Goal: Task Accomplishment & Management: Manage account settings

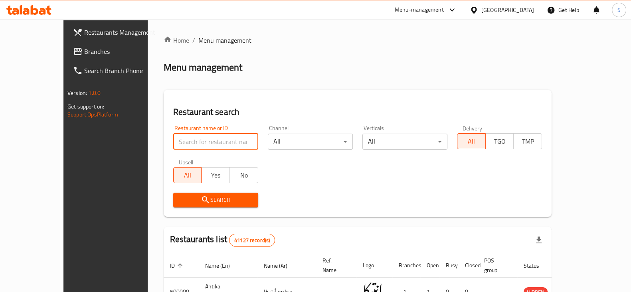
click at [173, 138] on input "search" at bounding box center [215, 142] width 85 height 16
click at [173, 139] on input "search" at bounding box center [215, 142] width 85 height 16
click at [173, 141] on input "search" at bounding box center [215, 142] width 85 height 16
drag, startPoint x: 94, startPoint y: 137, endPoint x: 78, endPoint y: 135, distance: 16.5
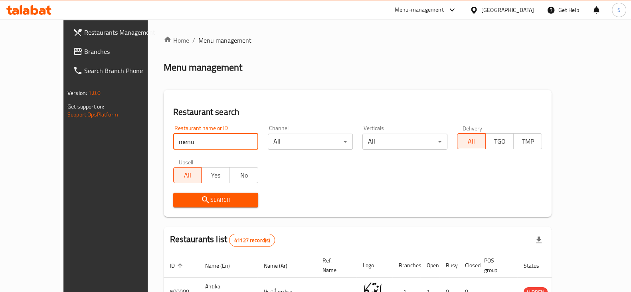
click at [84, 134] on div "Restaurants Management Branches Search Branch Phone Version: 1.0.0 Get support …" at bounding box center [315, 283] width 504 height 526
type input "asdekaa"
click button "Search" at bounding box center [215, 200] width 85 height 15
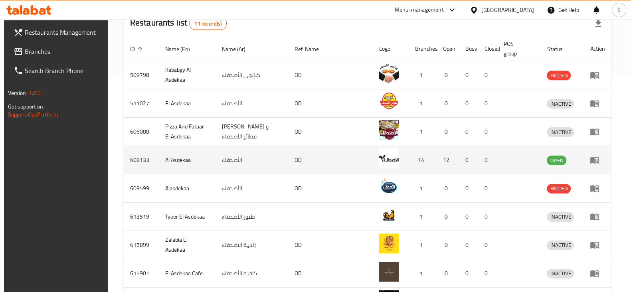
scroll to position [213, 0]
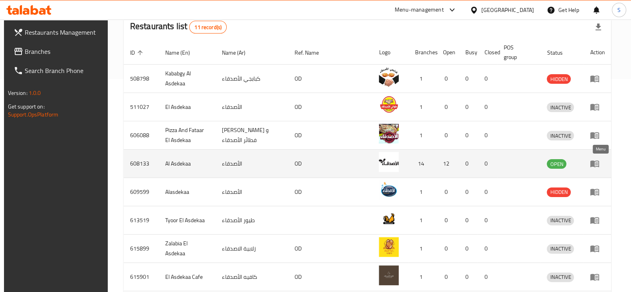
click at [599, 160] on icon "enhanced table" at bounding box center [594, 164] width 10 height 10
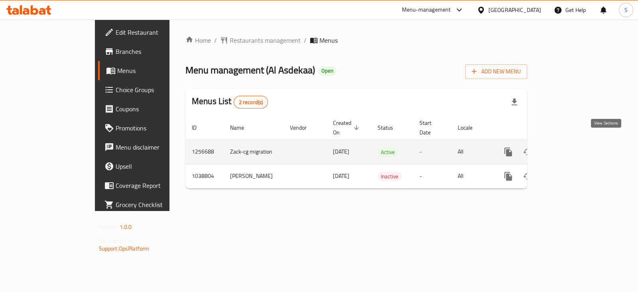
click at [571, 147] on icon "enhanced table" at bounding box center [566, 152] width 10 height 10
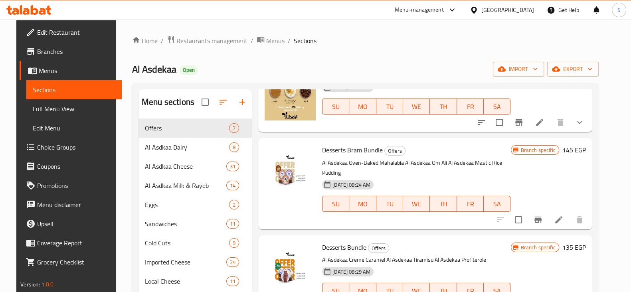
scroll to position [23, 0]
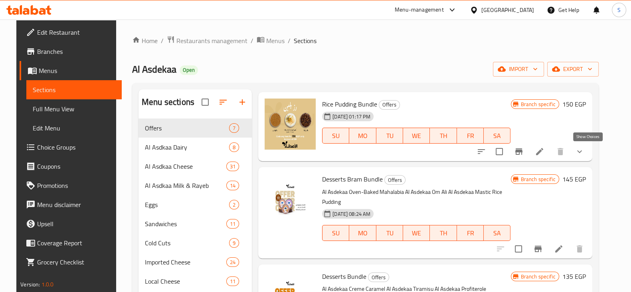
click at [581, 152] on icon "show more" at bounding box center [579, 151] width 5 height 3
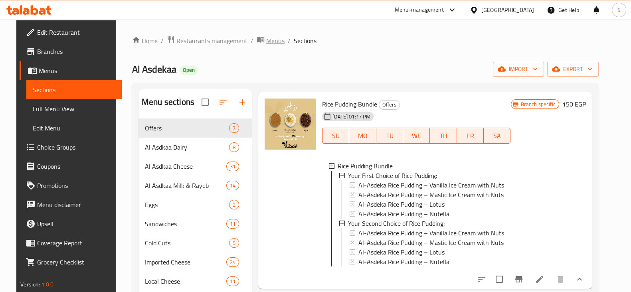
click at [266, 42] on span "Menus" at bounding box center [275, 41] width 18 height 10
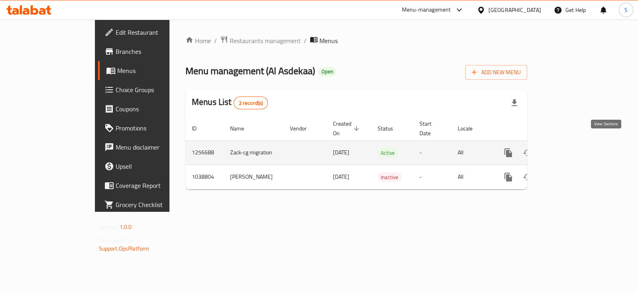
click at [575, 148] on link "enhanced table" at bounding box center [565, 152] width 19 height 19
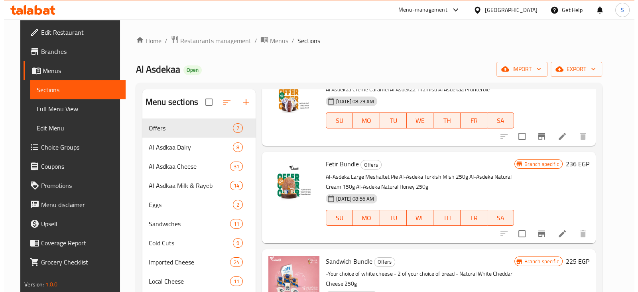
scroll to position [49, 0]
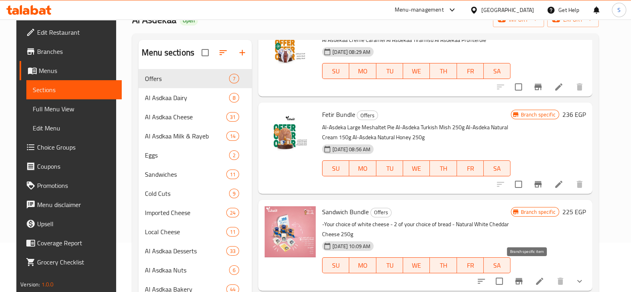
click at [522, 278] on icon "Branch-specific-item" at bounding box center [518, 281] width 7 height 6
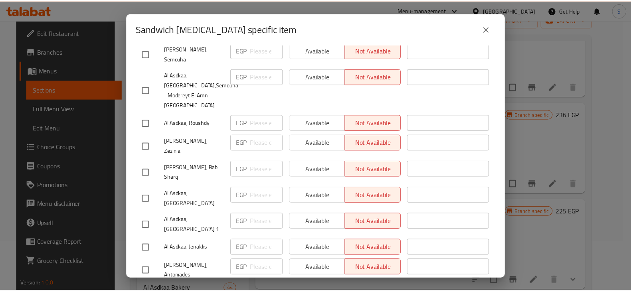
scroll to position [13, 0]
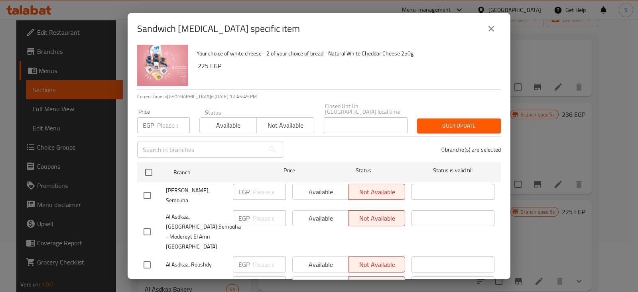
click at [491, 24] on icon "close" at bounding box center [492, 29] width 10 height 10
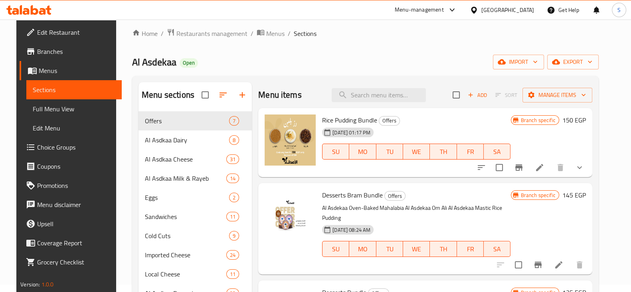
scroll to position [0, 0]
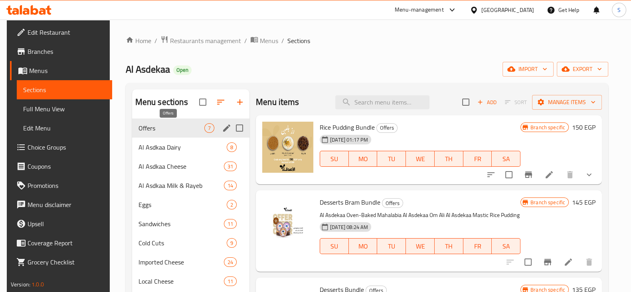
click at [150, 125] on span "Offers" at bounding box center [171, 128] width 66 height 10
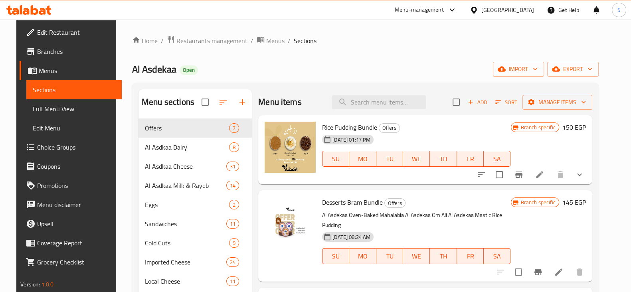
drag, startPoint x: 268, startPoint y: 43, endPoint x: 274, endPoint y: 48, distance: 8.2
click at [268, 43] on span "Menus" at bounding box center [275, 41] width 18 height 10
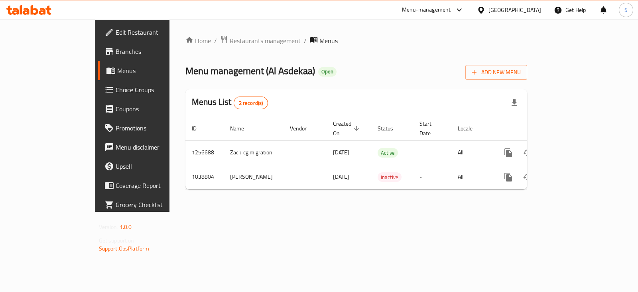
click at [230, 39] on span "Restaurants management" at bounding box center [265, 41] width 71 height 10
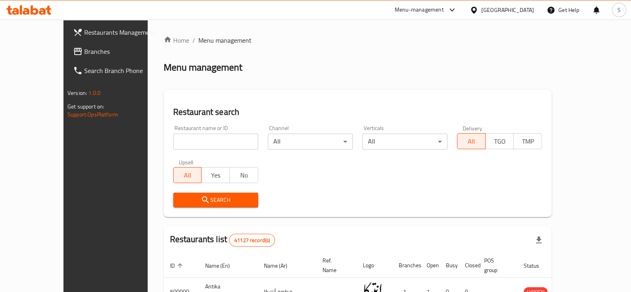
click at [173, 135] on input "search" at bounding box center [215, 142] width 85 height 16
click at [209, 205] on button "Search" at bounding box center [215, 200] width 85 height 15
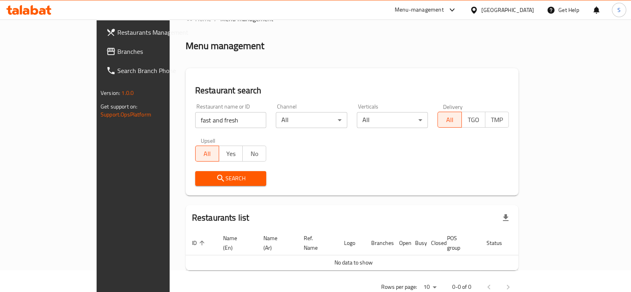
scroll to position [34, 0]
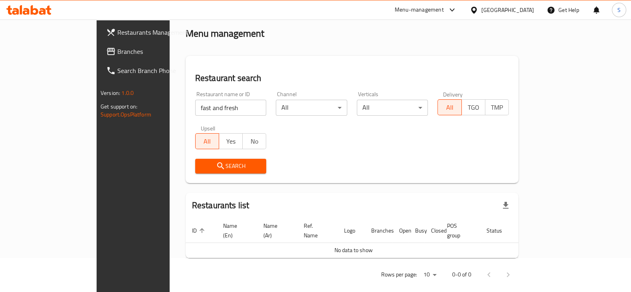
click at [195, 110] on input "fast and fresh" at bounding box center [230, 108] width 71 height 16
click at [195, 106] on input "fast and fresh" at bounding box center [230, 108] width 71 height 16
type input "fast & fresh"
click at [216, 170] on span "Search" at bounding box center [230, 166] width 59 height 10
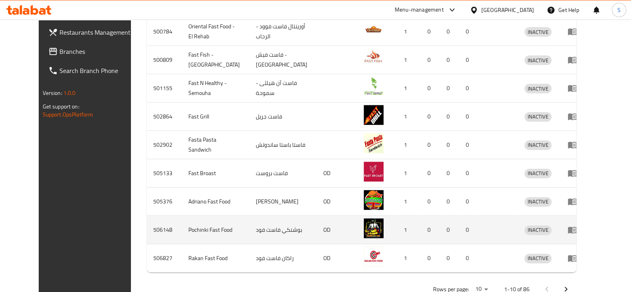
scroll to position [303, 0]
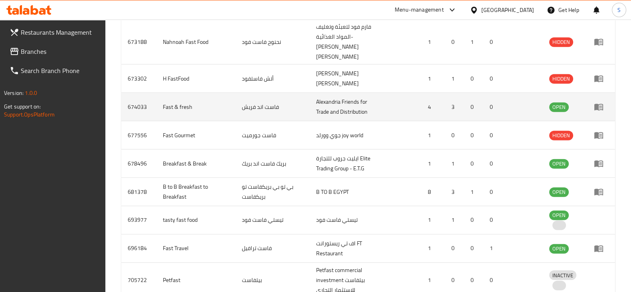
scroll to position [2438, 0]
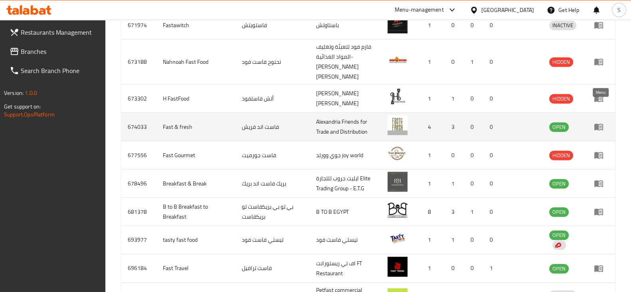
click at [598, 124] on icon "enhanced table" at bounding box center [598, 127] width 9 height 7
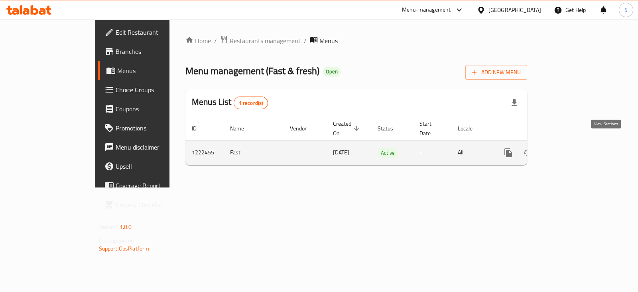
click at [569, 149] on icon "enhanced table" at bounding box center [565, 152] width 7 height 7
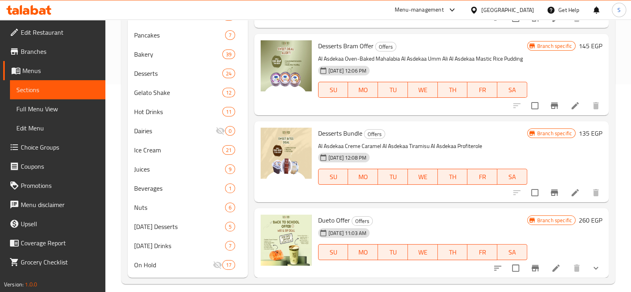
scroll to position [215, 0]
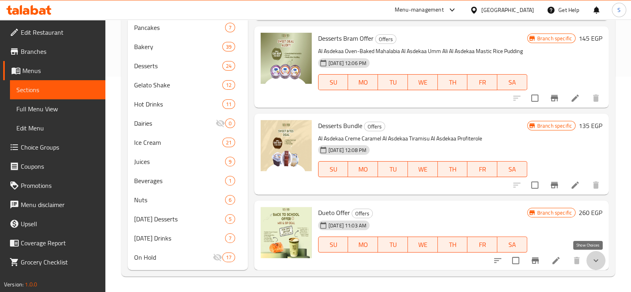
click at [591, 262] on icon "show more" at bounding box center [596, 261] width 10 height 10
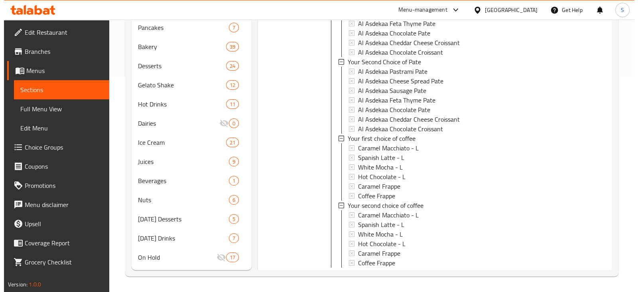
scroll to position [457, 0]
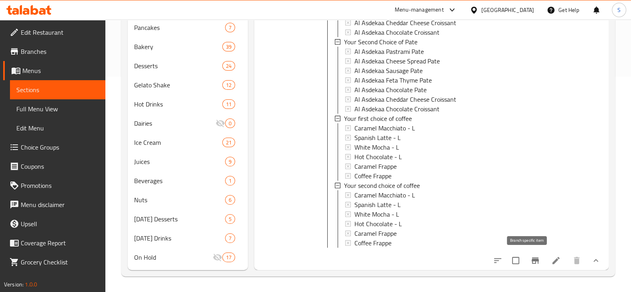
click at [530, 261] on icon "Branch-specific-item" at bounding box center [535, 261] width 10 height 10
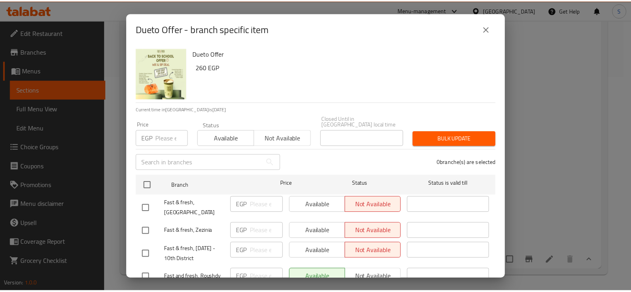
scroll to position [17, 0]
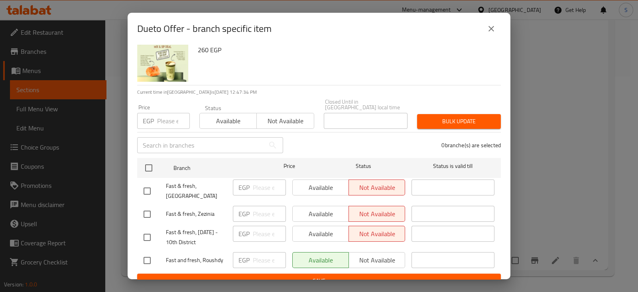
click at [493, 29] on icon "close" at bounding box center [492, 29] width 10 height 10
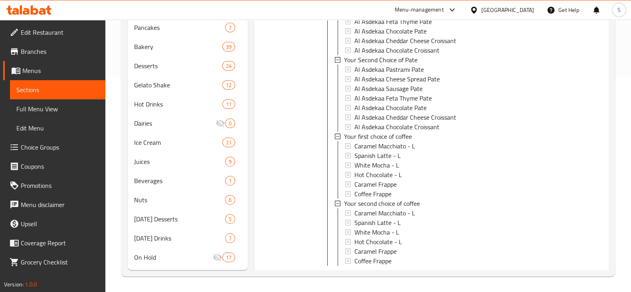
scroll to position [457, 0]
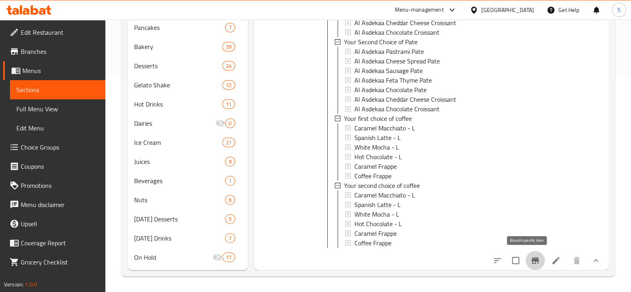
click at [531, 260] on icon "Branch-specific-item" at bounding box center [534, 260] width 7 height 6
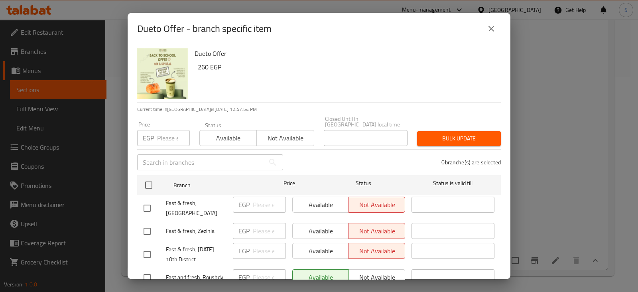
click at [147, 269] on input "checkbox" at bounding box center [147, 277] width 17 height 17
checkbox input "true"
click at [369, 272] on span "Not available" at bounding box center [377, 278] width 50 height 12
click at [469, 134] on span "Bulk update" at bounding box center [459, 139] width 71 height 10
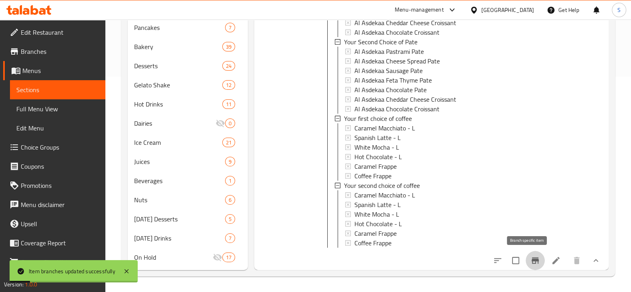
click at [531, 260] on icon "Branch-specific-item" at bounding box center [534, 260] width 7 height 6
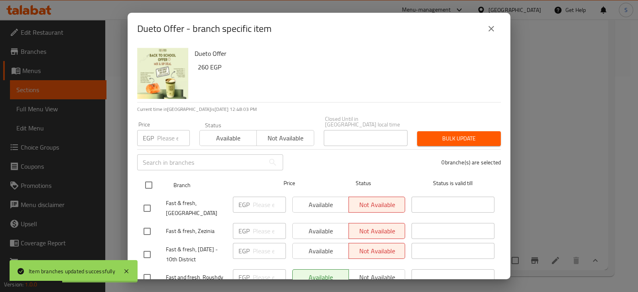
click at [145, 177] on input "checkbox" at bounding box center [148, 185] width 17 height 17
checkbox input "true"
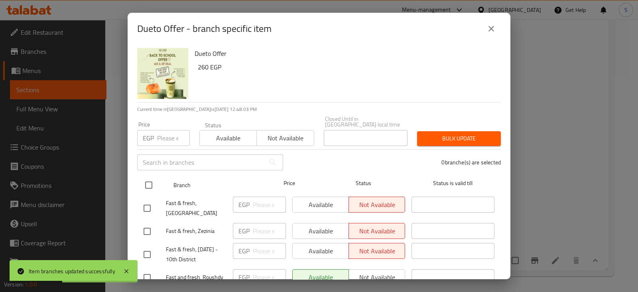
checkbox input "true"
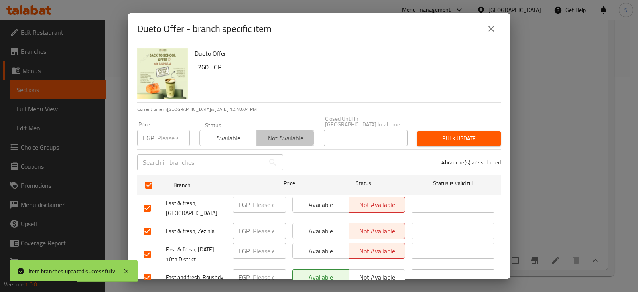
click at [288, 132] on span "Not available" at bounding box center [285, 138] width 51 height 12
click at [479, 134] on span "Bulk update" at bounding box center [459, 139] width 71 height 10
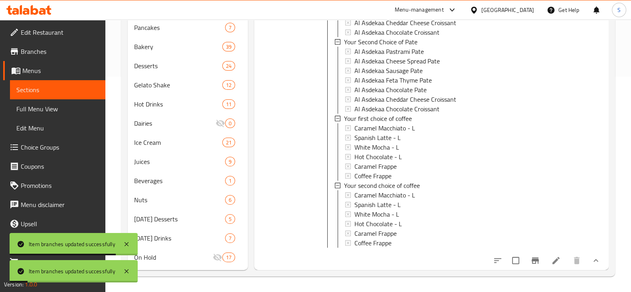
click at [531, 260] on icon "Branch-specific-item" at bounding box center [534, 260] width 7 height 6
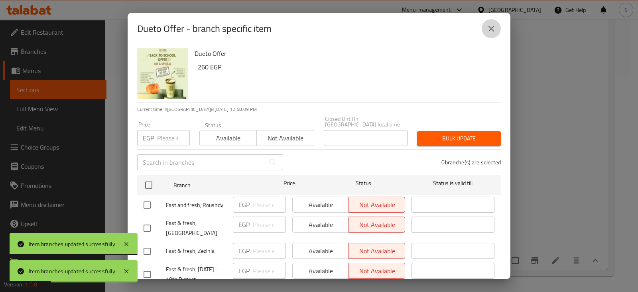
click at [492, 25] on icon "close" at bounding box center [492, 29] width 10 height 10
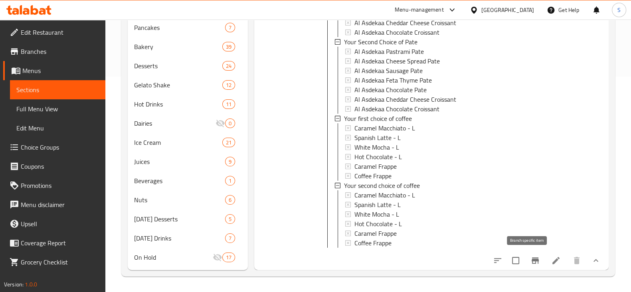
click at [530, 261] on icon "Branch-specific-item" at bounding box center [535, 261] width 10 height 10
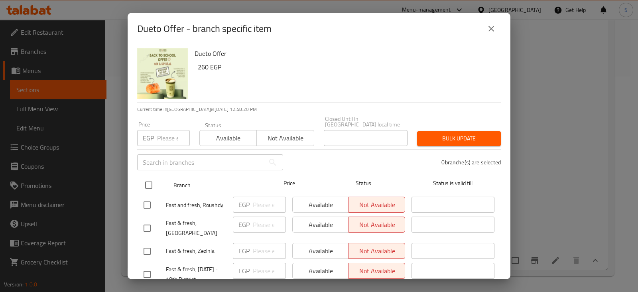
click at [144, 178] on input "checkbox" at bounding box center [148, 185] width 17 height 17
checkbox input "true"
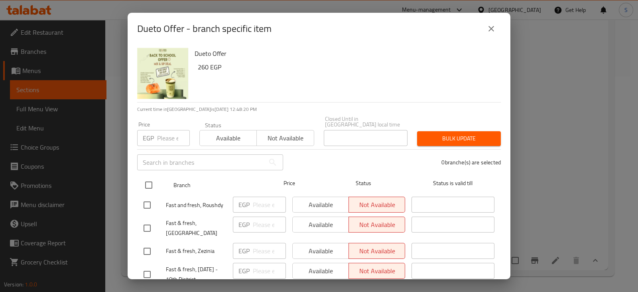
checkbox input "true"
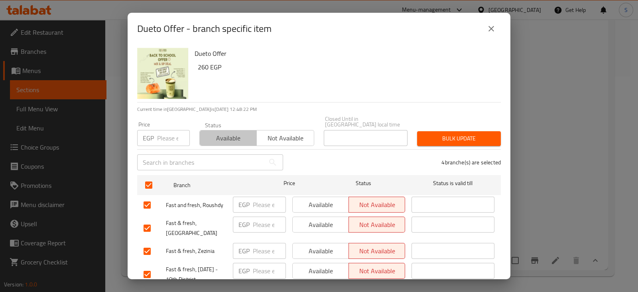
click at [227, 132] on span "Available" at bounding box center [228, 138] width 51 height 12
click at [483, 134] on span "Bulk update" at bounding box center [459, 139] width 71 height 10
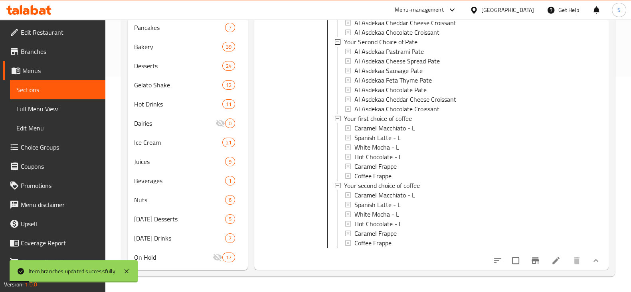
click at [531, 259] on icon "Branch-specific-item" at bounding box center [534, 260] width 7 height 6
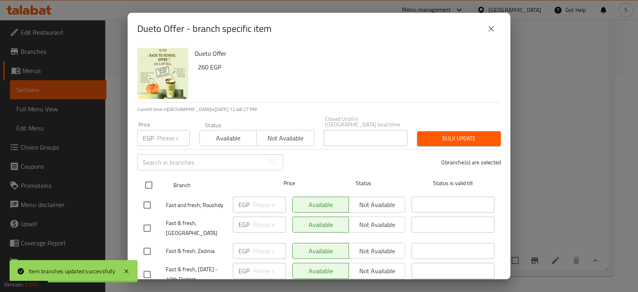
click at [149, 177] on input "checkbox" at bounding box center [148, 185] width 17 height 17
checkbox input "true"
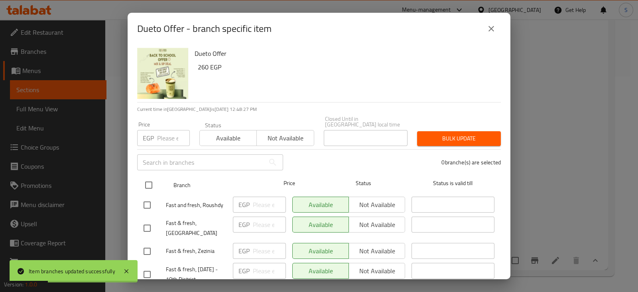
checkbox input "true"
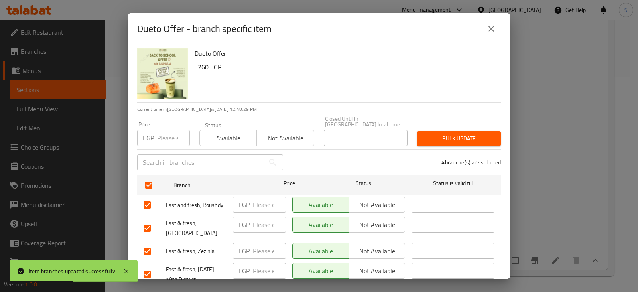
click at [265, 132] on span "Not available" at bounding box center [285, 138] width 51 height 12
click at [471, 134] on span "Bulk update" at bounding box center [459, 139] width 71 height 10
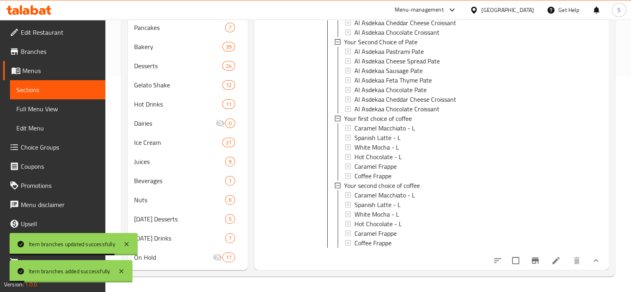
click at [296, 197] on div at bounding box center [285, 76] width 57 height 382
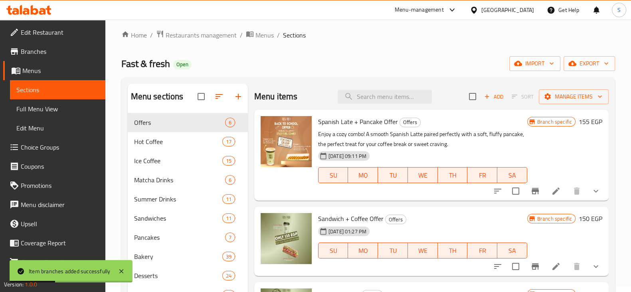
scroll to position [0, 0]
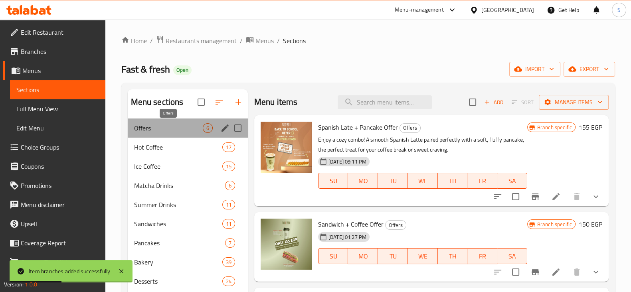
click at [148, 132] on span "Offers" at bounding box center [168, 128] width 69 height 10
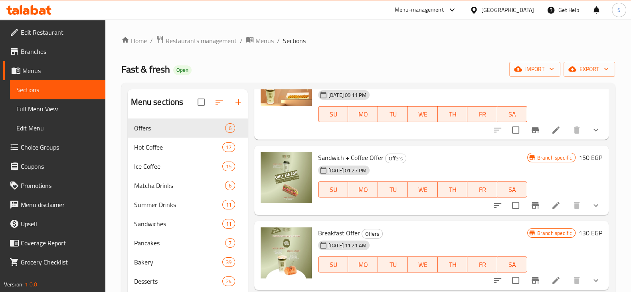
scroll to position [99, 0]
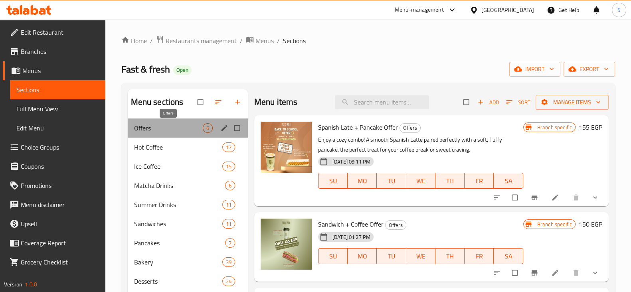
click at [153, 127] on span "Offers" at bounding box center [168, 128] width 69 height 10
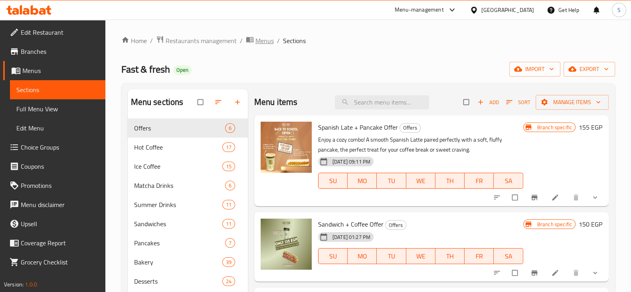
click at [261, 40] on span "Menus" at bounding box center [264, 41] width 18 height 10
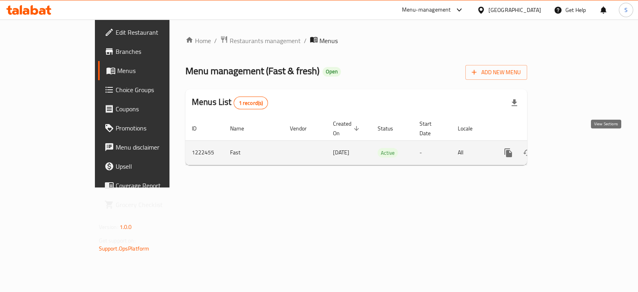
click at [569, 149] on icon "enhanced table" at bounding box center [565, 152] width 7 height 7
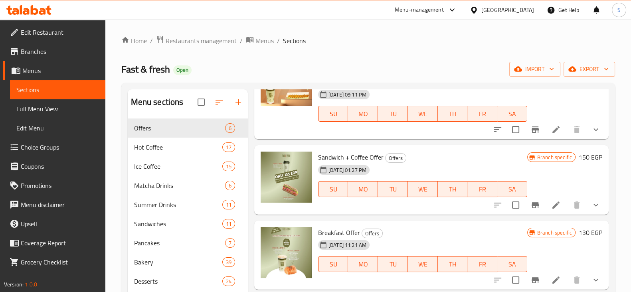
scroll to position [31, 0]
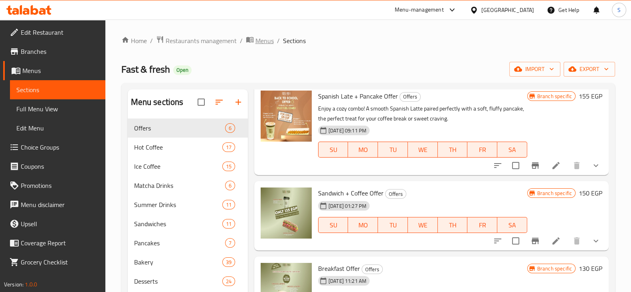
click at [249, 41] on icon "breadcrumb" at bounding box center [250, 39] width 8 height 8
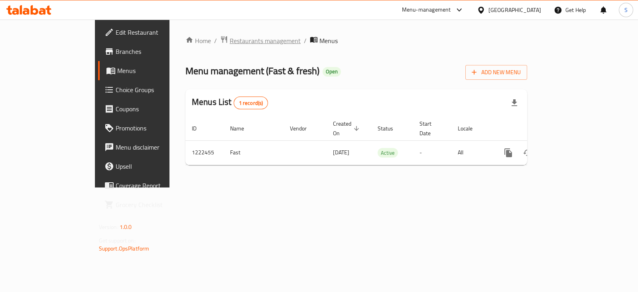
click at [234, 40] on span "Restaurants management" at bounding box center [265, 41] width 71 height 10
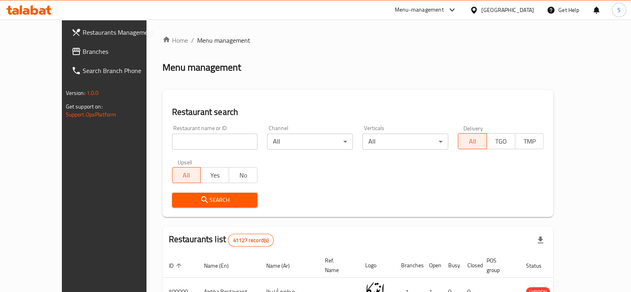
click at [192, 142] on input "search" at bounding box center [215, 142] width 86 height 16
type input "Asdekaa"
click at [195, 199] on span "Search" at bounding box center [214, 200] width 73 height 10
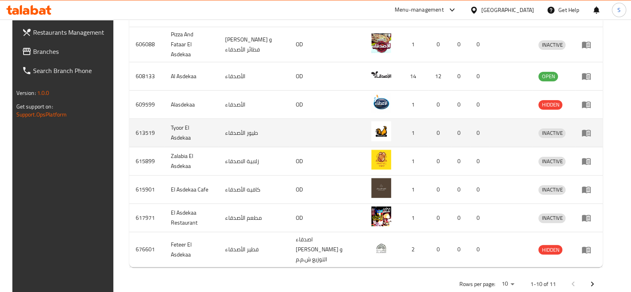
scroll to position [313, 0]
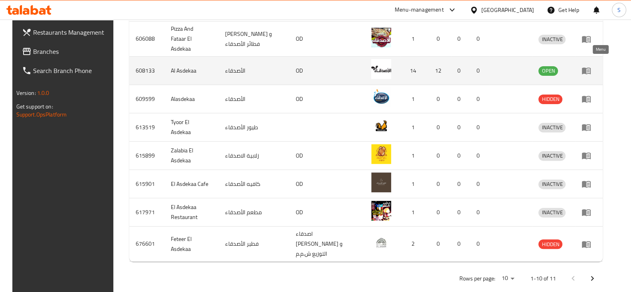
click at [591, 66] on icon "enhanced table" at bounding box center [586, 71] width 10 height 10
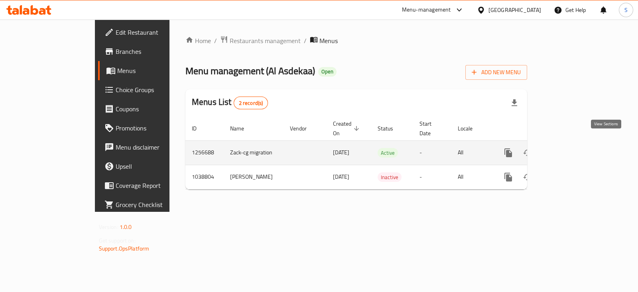
click at [569, 149] on icon "enhanced table" at bounding box center [565, 152] width 7 height 7
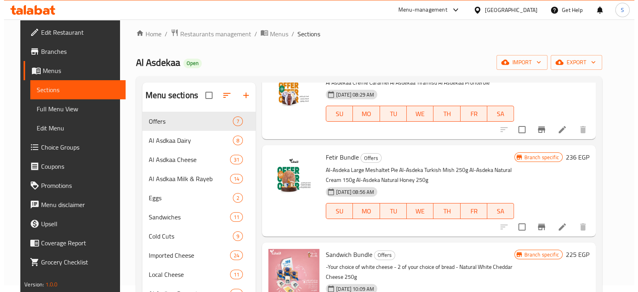
scroll to position [99, 0]
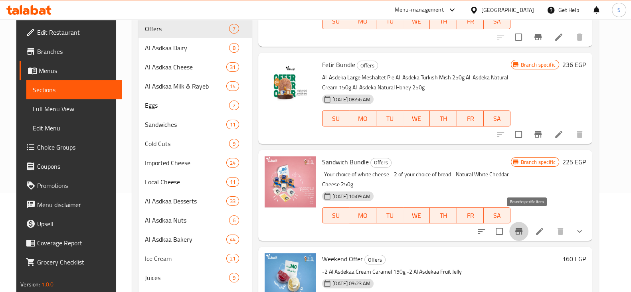
click at [523, 227] on icon "Branch-specific-item" at bounding box center [519, 232] width 10 height 10
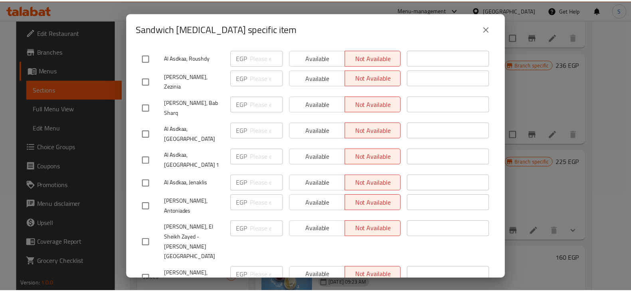
scroll to position [112, 0]
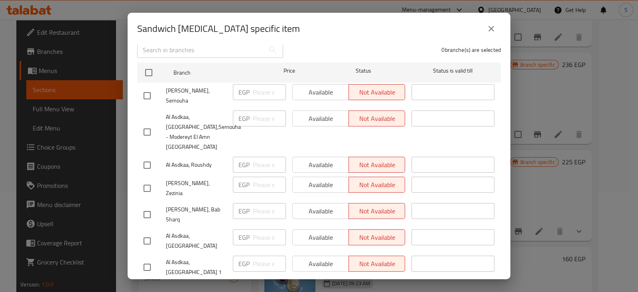
click at [489, 29] on icon "close" at bounding box center [492, 29] width 10 height 10
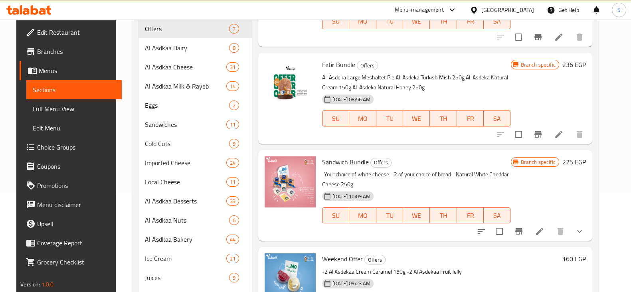
click at [544, 227] on icon at bounding box center [539, 232] width 10 height 10
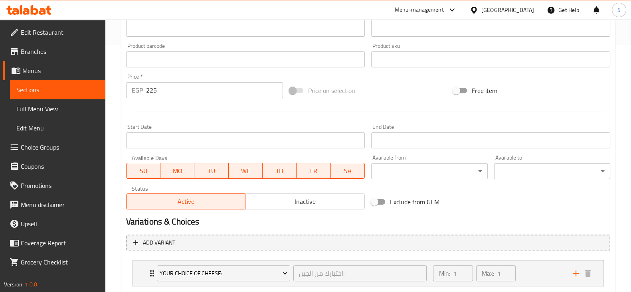
scroll to position [299, 0]
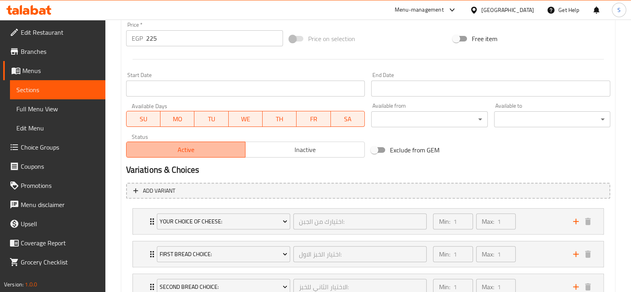
click at [215, 152] on span "Active" at bounding box center [186, 150] width 113 height 12
click at [211, 151] on span "Active" at bounding box center [186, 150] width 113 height 12
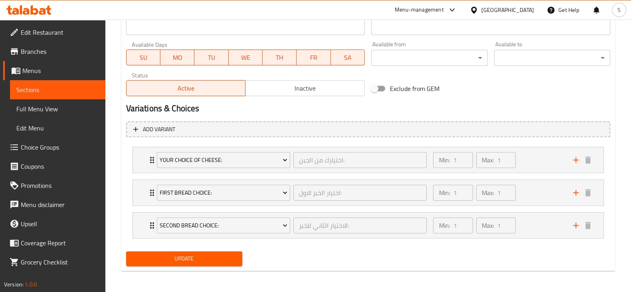
scroll to position [361, 0]
click at [197, 253] on span "Update" at bounding box center [183, 258] width 103 height 10
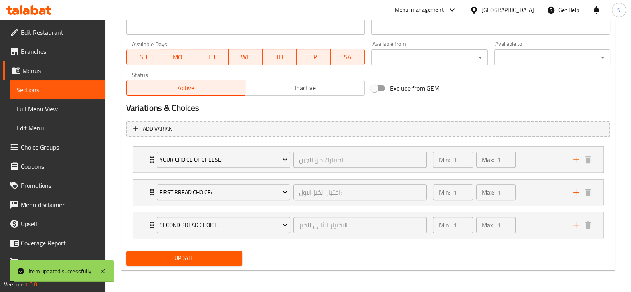
click at [64, 89] on span "Sections" at bounding box center [57, 90] width 83 height 10
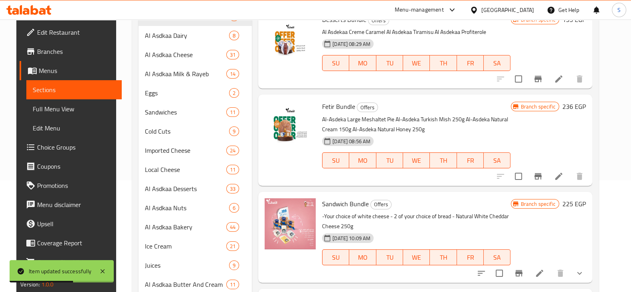
scroll to position [199, 0]
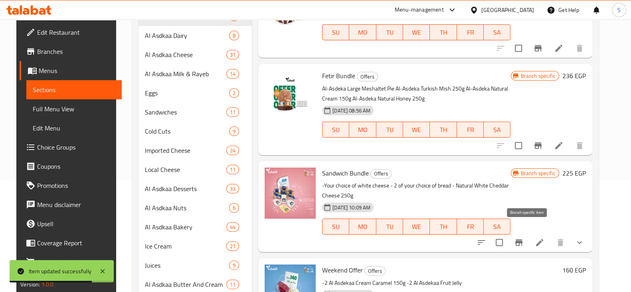
click at [522, 239] on icon "Branch-specific-item" at bounding box center [518, 242] width 7 height 6
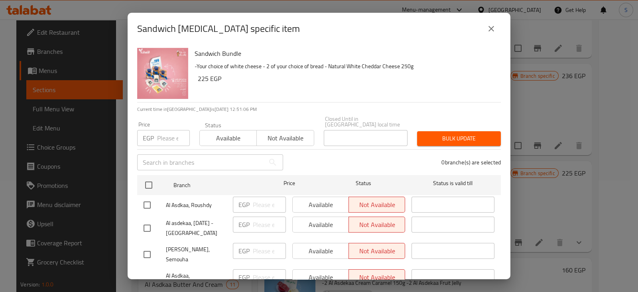
click at [230, 132] on span "Available" at bounding box center [228, 138] width 51 height 12
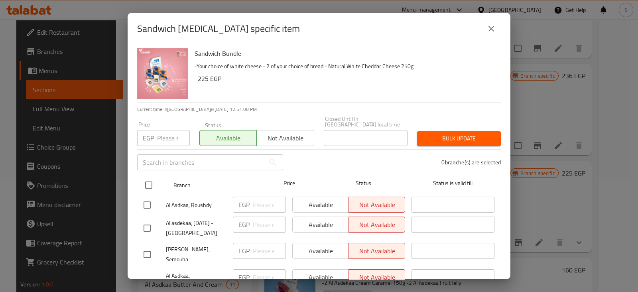
click at [149, 177] on input "checkbox" at bounding box center [148, 185] width 17 height 17
checkbox input "true"
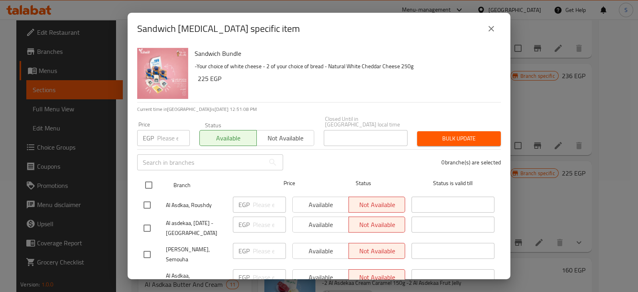
checkbox input "true"
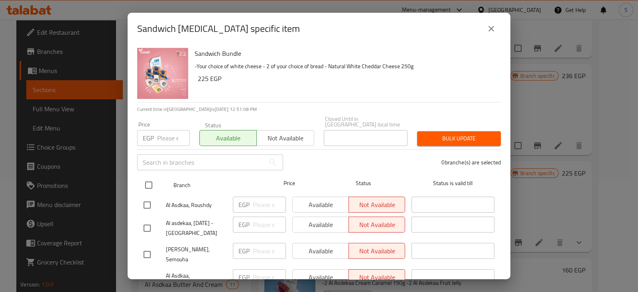
checkbox input "true"
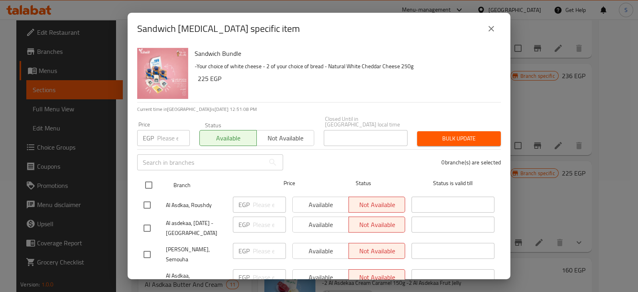
checkbox input "true"
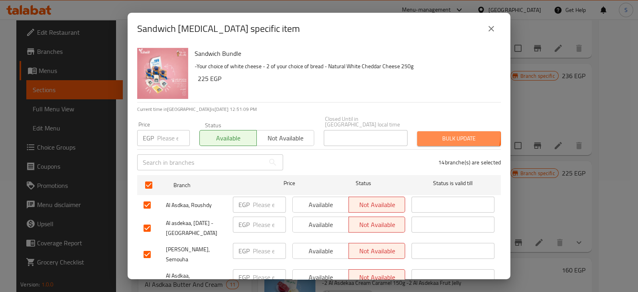
click at [446, 134] on span "Bulk update" at bounding box center [459, 139] width 71 height 10
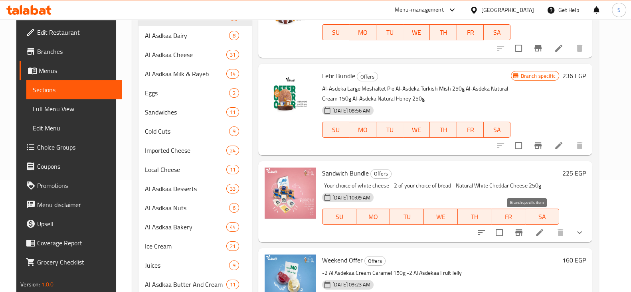
click at [522, 229] on icon "Branch-specific-item" at bounding box center [518, 232] width 7 height 6
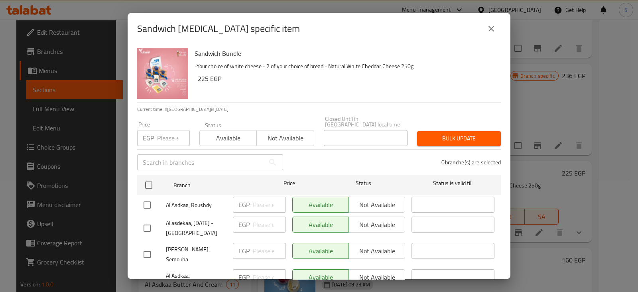
click at [269, 132] on span "Not available" at bounding box center [285, 138] width 51 height 12
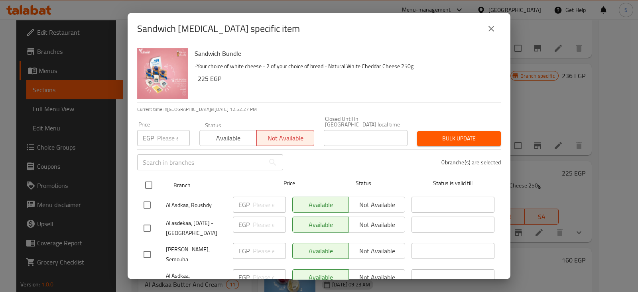
click at [147, 177] on input "checkbox" at bounding box center [148, 185] width 17 height 17
checkbox input "true"
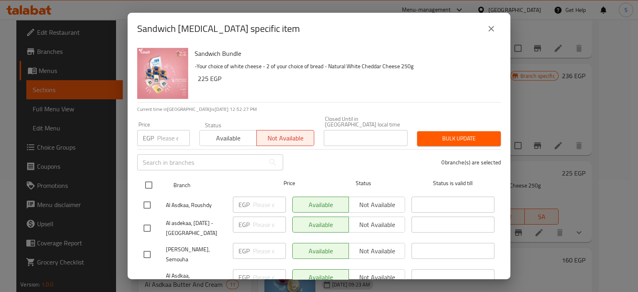
checkbox input "true"
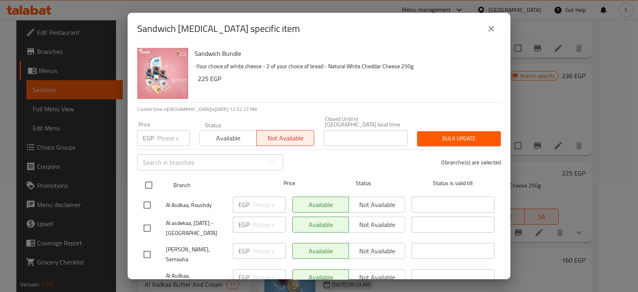
checkbox input "true"
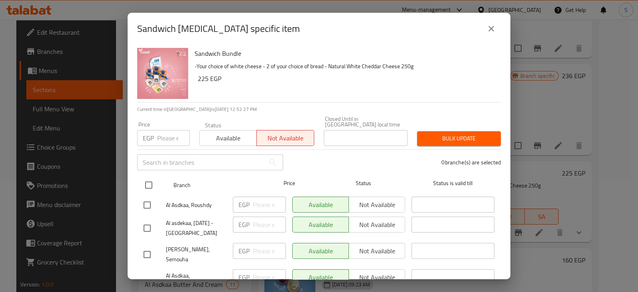
checkbox input "true"
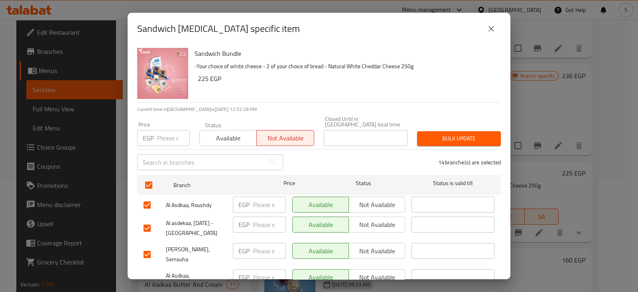
click at [448, 134] on span "Bulk update" at bounding box center [459, 139] width 71 height 10
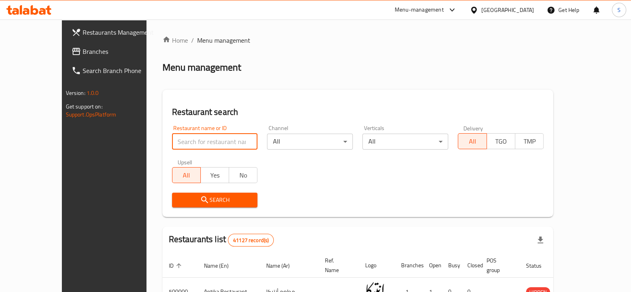
click at [181, 141] on input "search" at bounding box center [215, 142] width 86 height 16
type input "a"
click at [443, 9] on div "Menu-management" at bounding box center [418, 10] width 49 height 10
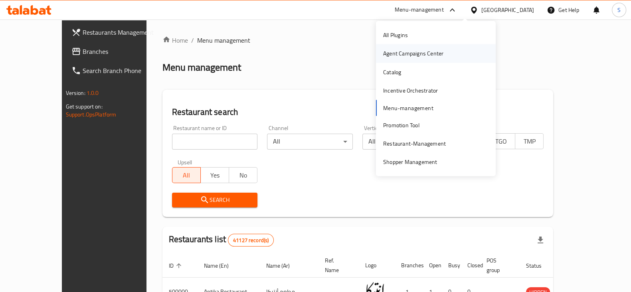
click at [437, 51] on div "Agent Campaigns Center" at bounding box center [413, 53] width 60 height 9
